Goal: Check status: Check status

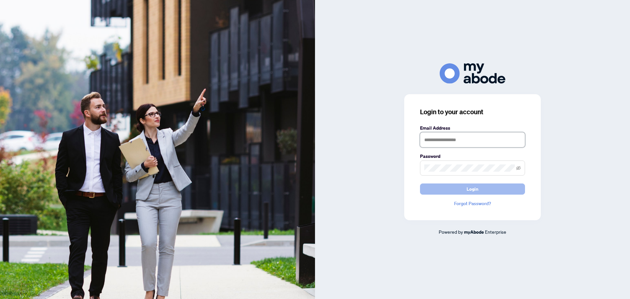
type input "**********"
click at [482, 193] on button "Login" at bounding box center [472, 189] width 105 height 11
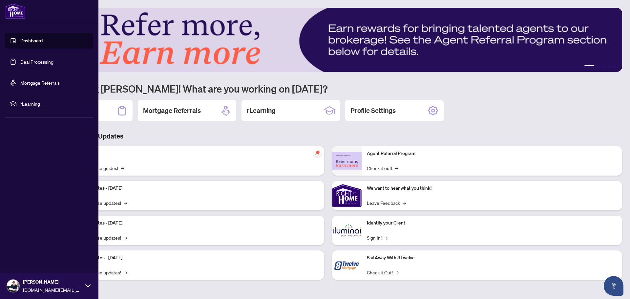
click at [37, 65] on link "Deal Processing" at bounding box center [36, 62] width 33 height 6
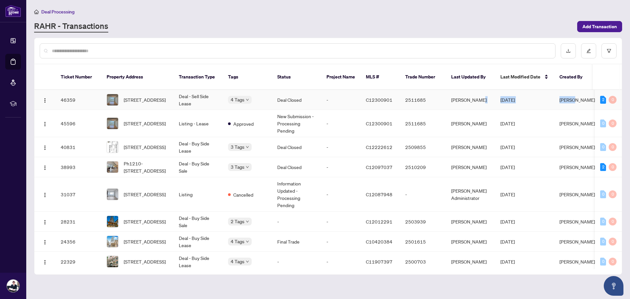
drag, startPoint x: 574, startPoint y: 97, endPoint x: 494, endPoint y: 90, distance: 79.8
click at [495, 90] on tr "46359 [STREET_ADDRESS] Deal - Sell Side Lease 4 Tags Deal Closed - C12300901 25…" at bounding box center [353, 100] width 639 height 20
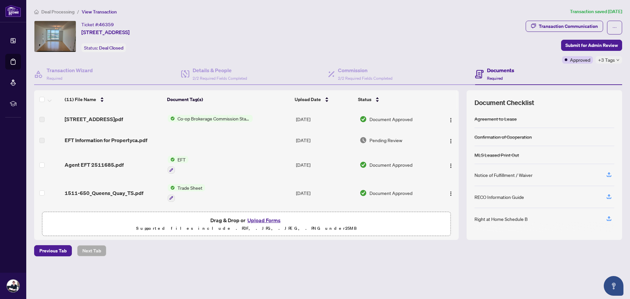
click at [206, 173] on td "EFT" at bounding box center [229, 165] width 128 height 28
